Goal: Information Seeking & Learning: Learn about a topic

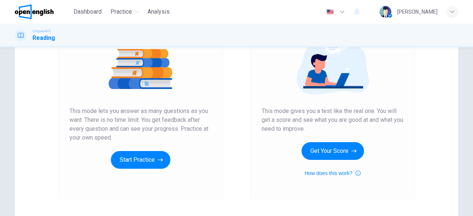
scroll to position [93, 0]
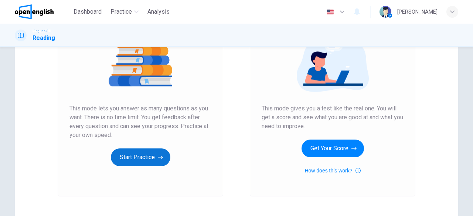
click at [133, 160] on button "Start Practice" at bounding box center [140, 158] width 59 height 18
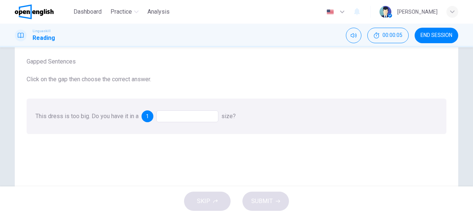
scroll to position [41, 0]
click at [180, 118] on div at bounding box center [187, 115] width 62 height 12
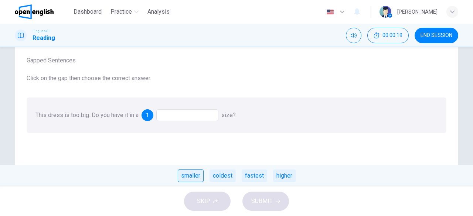
click at [188, 176] on div "smaller" at bounding box center [191, 176] width 26 height 13
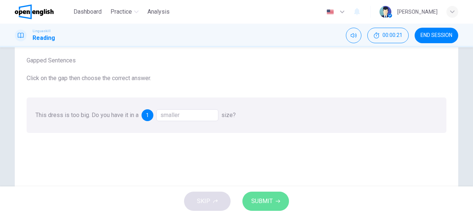
click at [258, 207] on span "SUBMIT" at bounding box center [261, 201] width 21 height 10
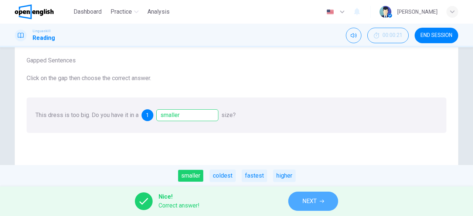
click at [317, 208] on button "NEXT" at bounding box center [313, 201] width 50 height 19
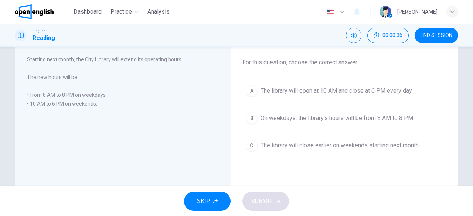
scroll to position [39, 0]
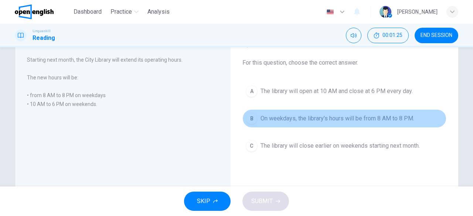
click at [254, 116] on div "B" at bounding box center [252, 119] width 12 height 12
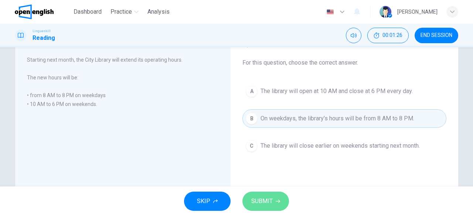
click at [261, 204] on span "SUBMIT" at bounding box center [261, 201] width 21 height 10
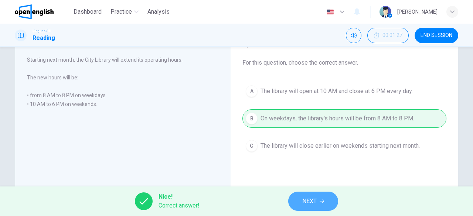
click at [309, 207] on button "NEXT" at bounding box center [313, 201] width 50 height 19
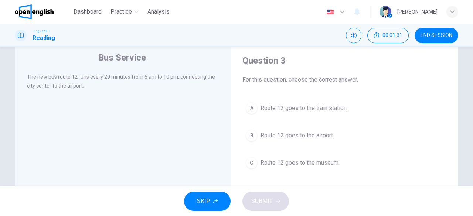
scroll to position [21, 0]
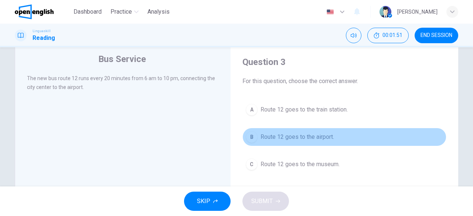
click at [253, 135] on div "B" at bounding box center [252, 137] width 12 height 12
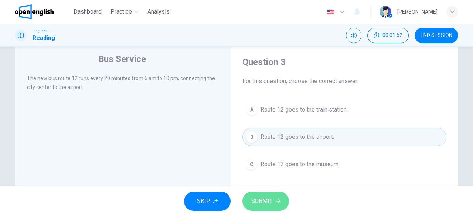
click at [253, 200] on span "SUBMIT" at bounding box center [261, 201] width 21 height 10
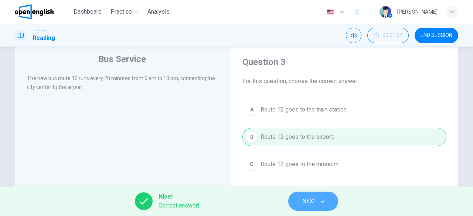
click at [304, 208] on button "NEXT" at bounding box center [313, 201] width 50 height 19
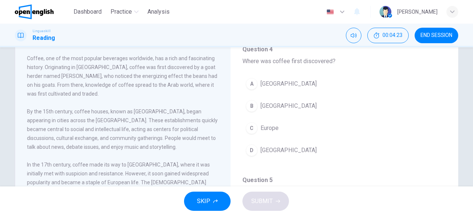
scroll to position [0, 0]
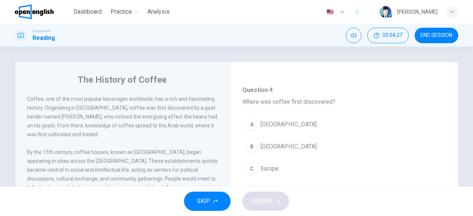
drag, startPoint x: 451, startPoint y: 93, endPoint x: 449, endPoint y: 116, distance: 23.0
click at [449, 116] on div "The History of Coffee Coffee, one of the most popular beverages worldwide, has …" at bounding box center [236, 190] width 443 height 257
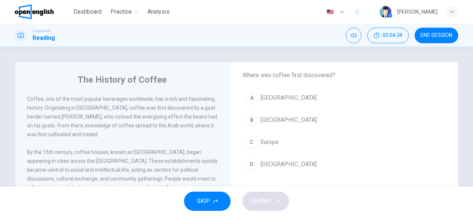
scroll to position [63, 0]
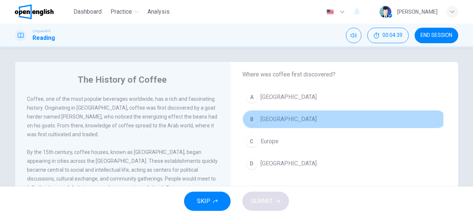
click at [247, 120] on div "B" at bounding box center [252, 119] width 12 height 12
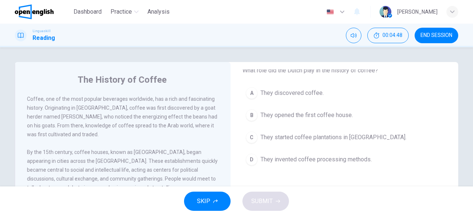
scroll to position [199, 0]
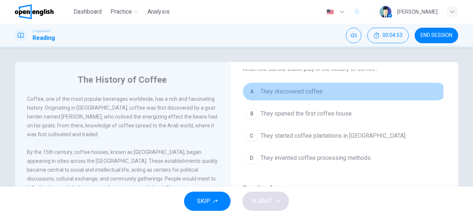
click at [251, 91] on div "A" at bounding box center [252, 92] width 12 height 12
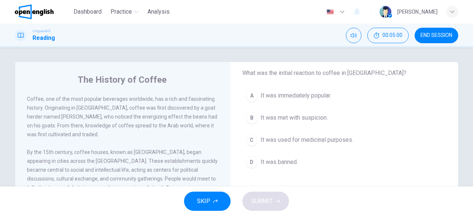
scroll to position [327, 0]
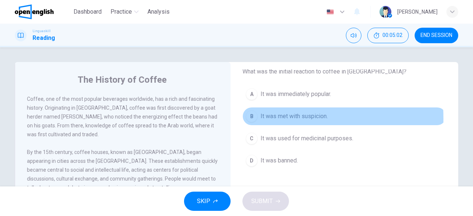
click at [246, 116] on div "B" at bounding box center [252, 116] width 12 height 12
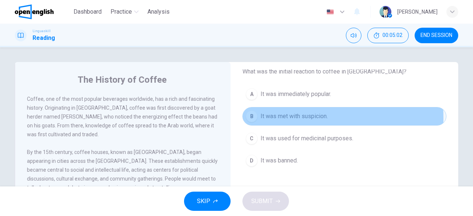
click at [246, 116] on div "B" at bounding box center [252, 116] width 12 height 12
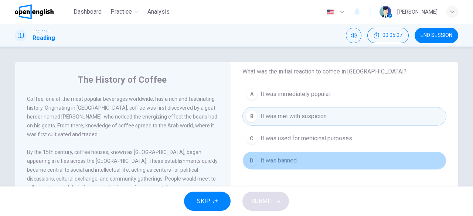
click at [423, 155] on button "D It was banned." at bounding box center [344, 161] width 204 height 18
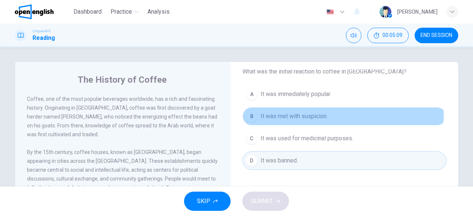
click at [331, 110] on button "B It was met with suspicion." at bounding box center [344, 116] width 204 height 18
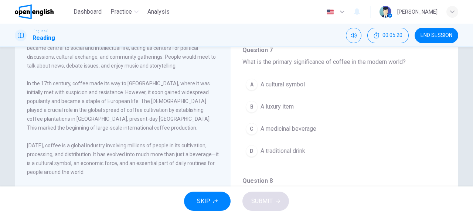
scroll to position [347, 0]
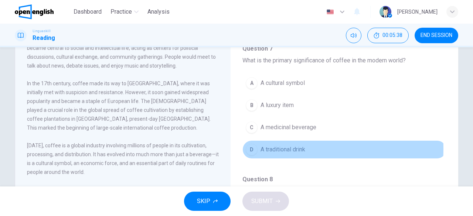
click at [248, 145] on div "D" at bounding box center [252, 150] width 12 height 12
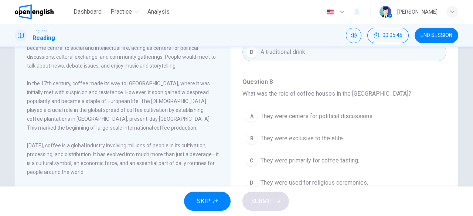
scroll to position [457, 0]
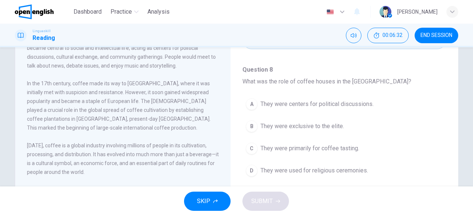
click at [462, 110] on div "The History of Coffee Coffee, one of the most popular beverages worldwide, has …" at bounding box center [236, 68] width 467 height 257
click at [251, 165] on div "D" at bounding box center [252, 171] width 12 height 12
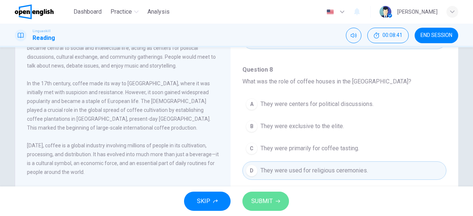
click at [260, 199] on span "SUBMIT" at bounding box center [261, 201] width 21 height 10
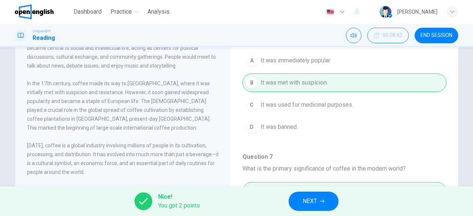
scroll to position [223, 0]
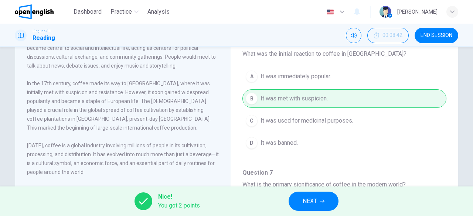
drag, startPoint x: 457, startPoint y: 74, endPoint x: 465, endPoint y: 154, distance: 80.6
click at [465, 154] on div "The History of Coffee Coffee, one of the most popular beverages worldwide, has …" at bounding box center [236, 68] width 467 height 257
click at [314, 209] on button "NEXT" at bounding box center [314, 201] width 50 height 19
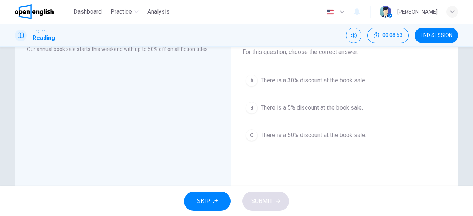
scroll to position [50, 0]
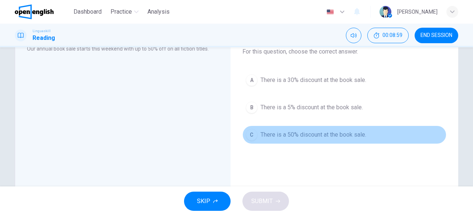
click at [252, 134] on div "C" at bounding box center [252, 135] width 12 height 12
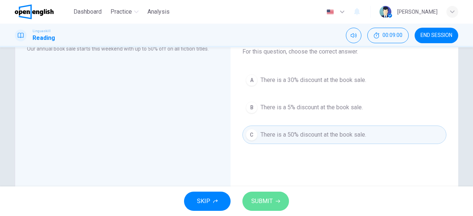
click at [253, 208] on button "SUBMIT" at bounding box center [265, 201] width 47 height 19
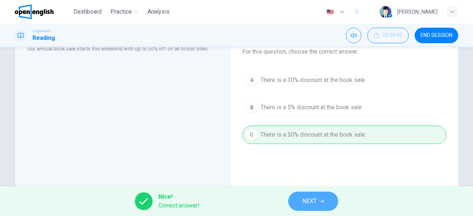
click at [307, 201] on span "NEXT" at bounding box center [309, 201] width 14 height 10
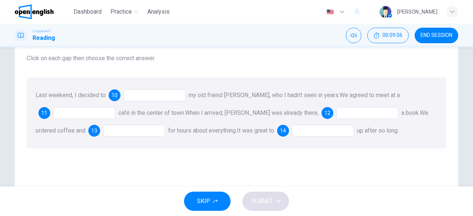
scroll to position [44, 0]
click at [147, 98] on div at bounding box center [154, 95] width 62 height 12
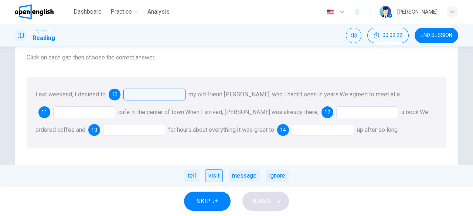
click at [211, 174] on div "visit" at bounding box center [214, 176] width 18 height 13
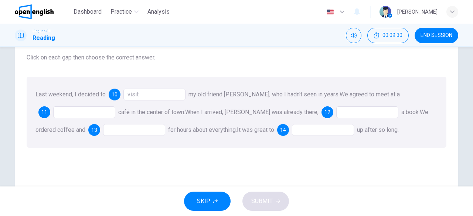
click at [84, 111] on div at bounding box center [84, 112] width 62 height 12
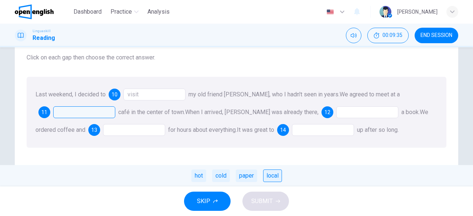
click at [273, 177] on div "local" at bounding box center [272, 176] width 19 height 13
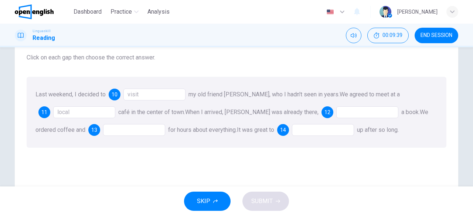
click at [336, 109] on div at bounding box center [367, 112] width 62 height 12
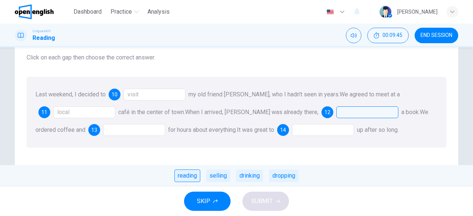
click at [191, 176] on div "reading" at bounding box center [187, 176] width 26 height 13
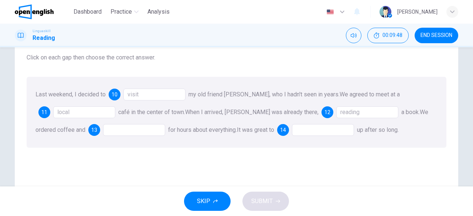
click at [130, 130] on div at bounding box center [134, 130] width 62 height 12
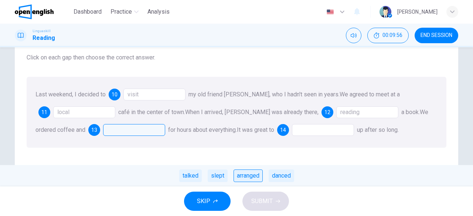
click at [248, 180] on div "arranged" at bounding box center [248, 176] width 29 height 13
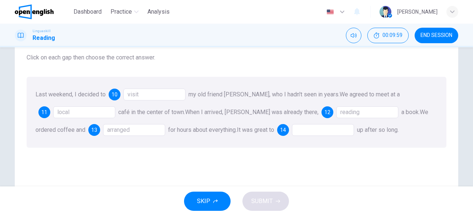
click at [292, 132] on div at bounding box center [323, 130] width 62 height 12
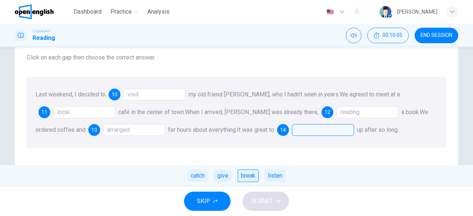
click at [247, 177] on div "break" at bounding box center [248, 176] width 21 height 13
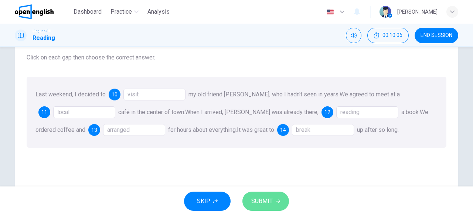
click at [258, 203] on span "SUBMIT" at bounding box center [261, 201] width 21 height 10
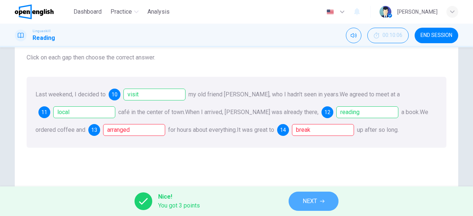
click at [302, 198] on button "NEXT" at bounding box center [314, 201] width 50 height 19
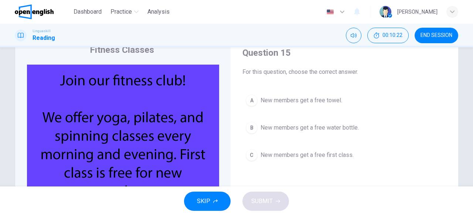
scroll to position [29, 0]
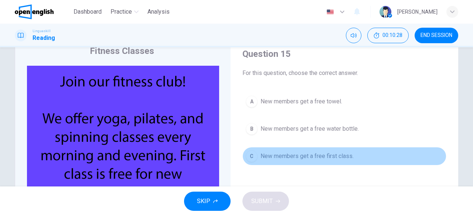
click at [248, 156] on div "C" at bounding box center [252, 156] width 12 height 12
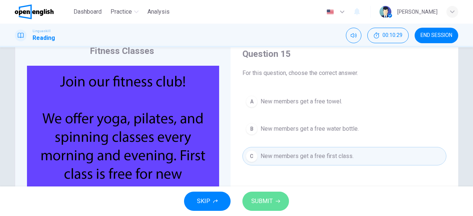
click at [258, 203] on span "SUBMIT" at bounding box center [261, 201] width 21 height 10
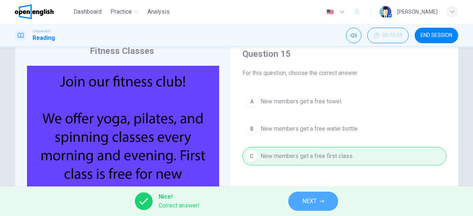
click at [300, 205] on button "NEXT" at bounding box center [313, 201] width 50 height 19
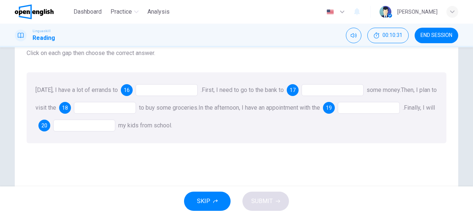
scroll to position [52, 0]
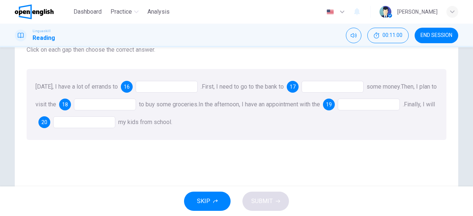
click at [178, 90] on div at bounding box center [167, 87] width 62 height 12
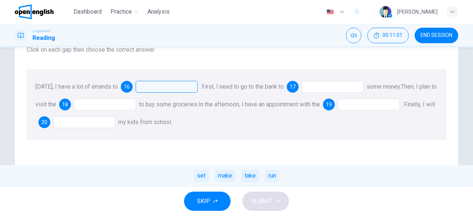
click at [178, 90] on div at bounding box center [167, 87] width 62 height 12
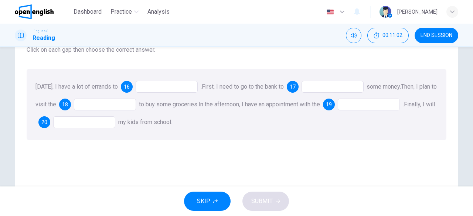
click at [178, 90] on div at bounding box center [167, 87] width 62 height 12
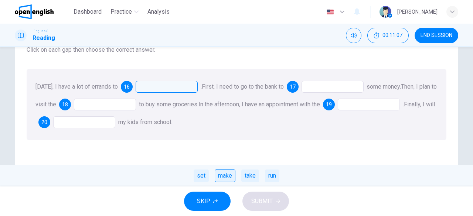
click at [231, 171] on div "make" at bounding box center [225, 176] width 21 height 13
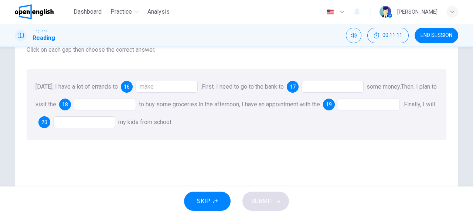
click at [319, 90] on div at bounding box center [333, 87] width 62 height 12
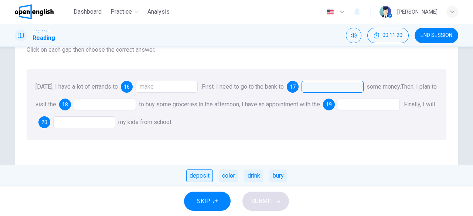
click at [197, 175] on div "deposit" at bounding box center [199, 176] width 27 height 13
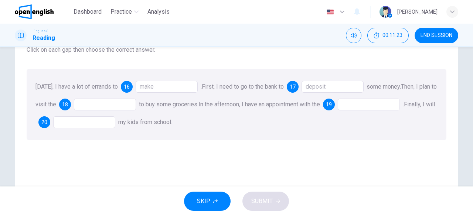
click at [107, 105] on div at bounding box center [105, 105] width 62 height 12
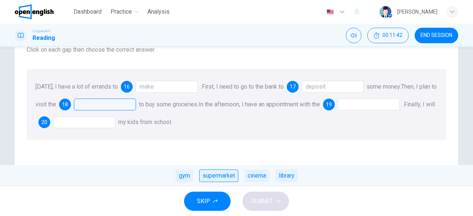
click at [224, 174] on div "supermarket" at bounding box center [218, 176] width 39 height 13
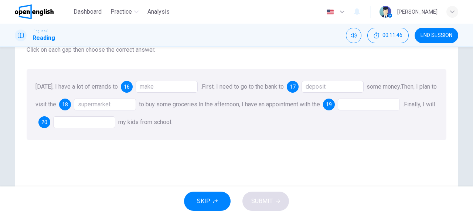
click at [368, 105] on div at bounding box center [369, 105] width 62 height 12
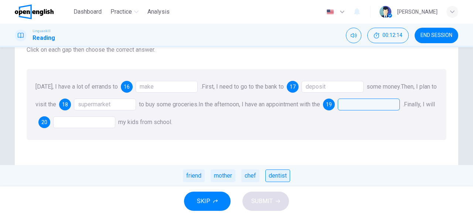
click at [282, 175] on div "dentist" at bounding box center [277, 176] width 25 height 13
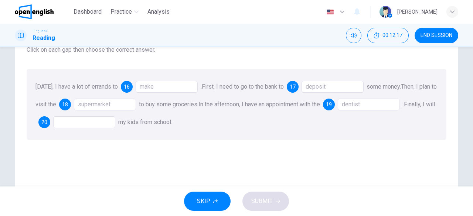
click at [96, 123] on div at bounding box center [84, 122] width 62 height 12
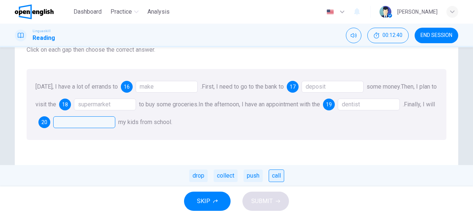
click at [274, 176] on div "call" at bounding box center [277, 176] width 16 height 13
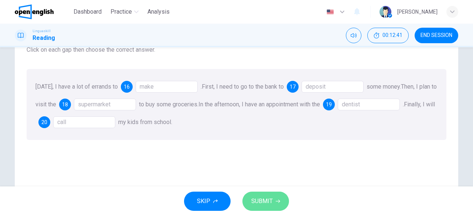
click at [268, 200] on span "SUBMIT" at bounding box center [261, 201] width 21 height 10
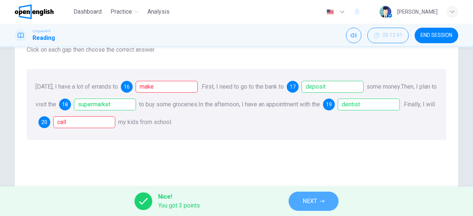
click at [307, 198] on span "NEXT" at bounding box center [310, 201] width 14 height 10
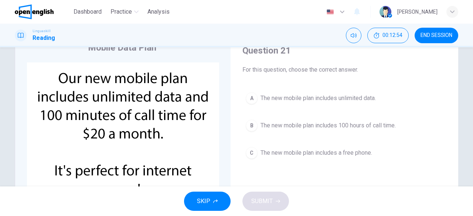
scroll to position [31, 0]
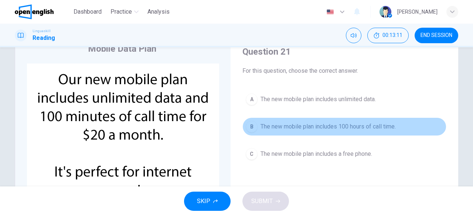
click at [253, 128] on div "B" at bounding box center [252, 127] width 12 height 12
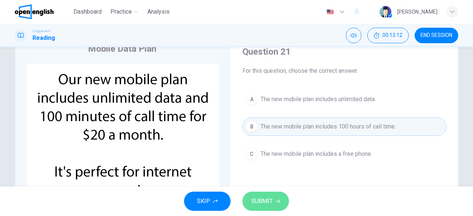
click at [263, 199] on span "SUBMIT" at bounding box center [261, 201] width 21 height 10
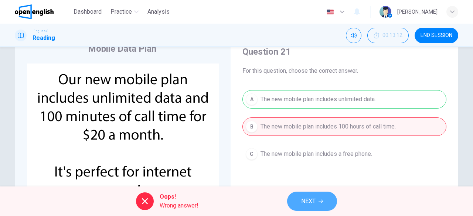
click at [303, 200] on span "NEXT" at bounding box center [308, 201] width 14 height 10
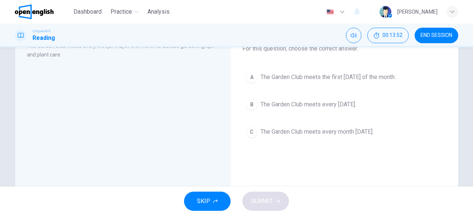
scroll to position [54, 0]
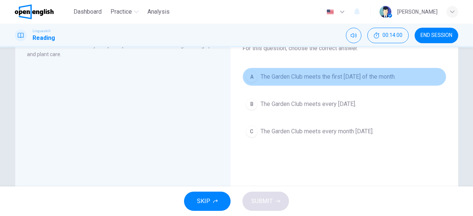
click at [249, 78] on div "A" at bounding box center [252, 77] width 12 height 12
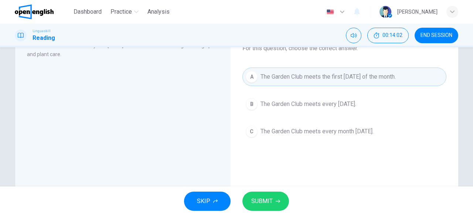
click at [259, 202] on span "SUBMIT" at bounding box center [261, 201] width 21 height 10
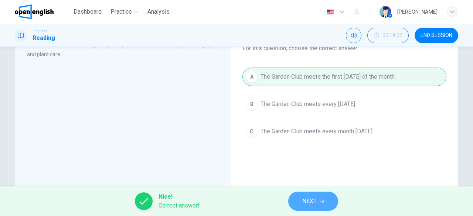
click at [305, 201] on span "NEXT" at bounding box center [309, 201] width 14 height 10
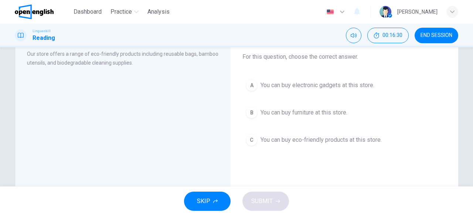
scroll to position [47, 0]
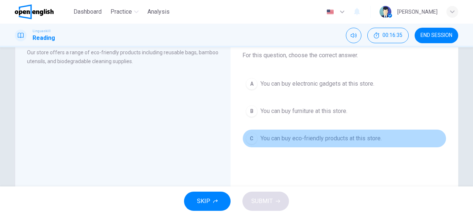
click at [252, 138] on div "C" at bounding box center [252, 139] width 12 height 12
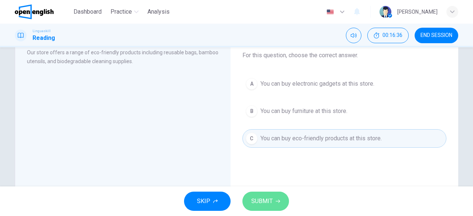
click at [269, 200] on span "SUBMIT" at bounding box center [261, 201] width 21 height 10
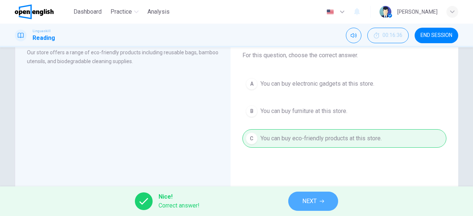
click at [309, 201] on span "NEXT" at bounding box center [309, 201] width 14 height 10
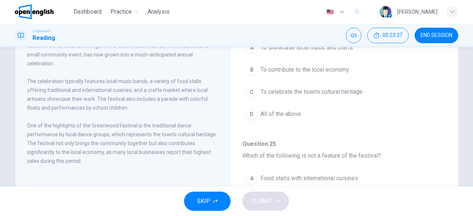
scroll to position [63, 0]
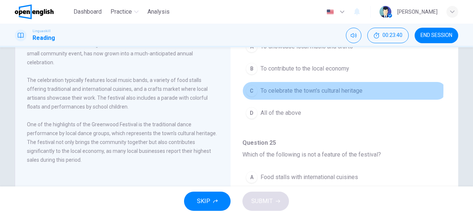
click at [248, 88] on div "C" at bounding box center [252, 91] width 12 height 12
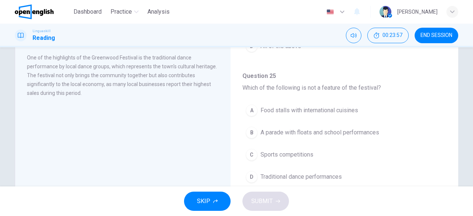
scroll to position [147, 0]
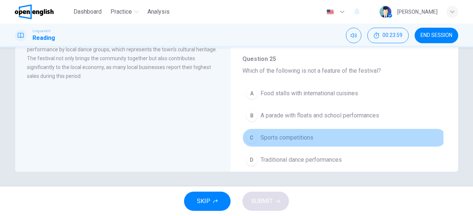
click at [252, 137] on div "C" at bounding box center [252, 138] width 12 height 12
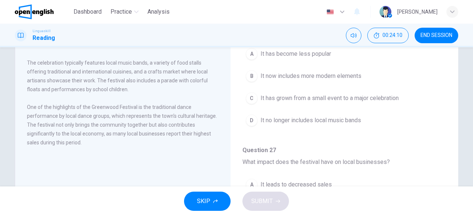
scroll to position [288, 0]
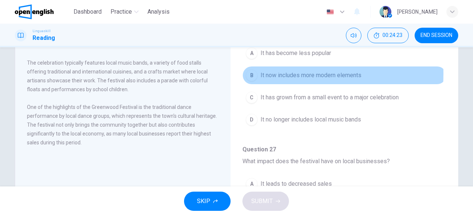
click at [251, 71] on div "B" at bounding box center [252, 75] width 12 height 12
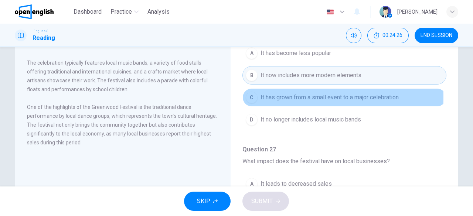
click at [251, 94] on div "C" at bounding box center [252, 98] width 12 height 12
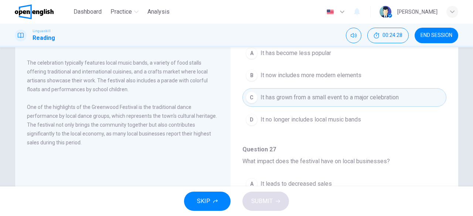
click at [246, 73] on div "B" at bounding box center [252, 75] width 12 height 12
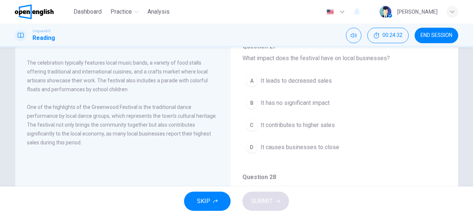
scroll to position [384, 0]
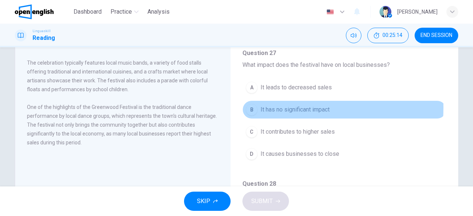
click at [248, 104] on div "B" at bounding box center [252, 110] width 12 height 12
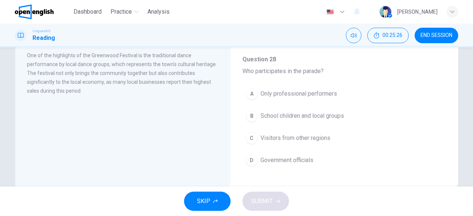
scroll to position [138, 0]
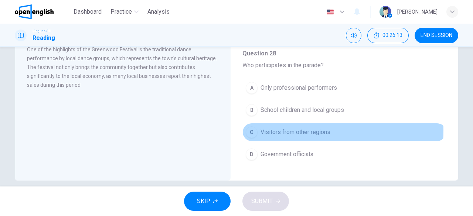
click at [254, 126] on div "C" at bounding box center [252, 132] width 12 height 12
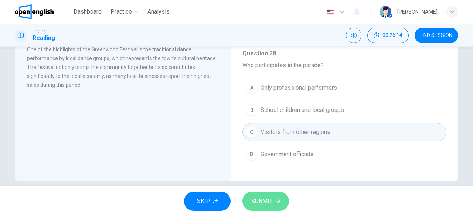
click at [259, 201] on span "SUBMIT" at bounding box center [261, 201] width 21 height 10
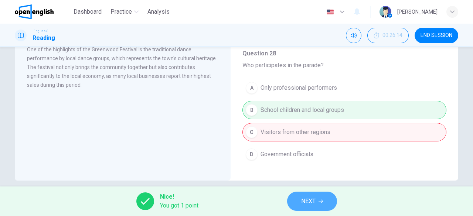
click at [321, 201] on icon "button" at bounding box center [321, 201] width 4 height 3
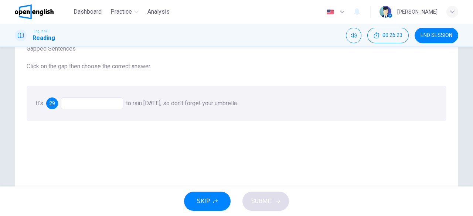
scroll to position [54, 0]
click at [105, 108] on div at bounding box center [92, 103] width 62 height 12
